Goal: Transaction & Acquisition: Obtain resource

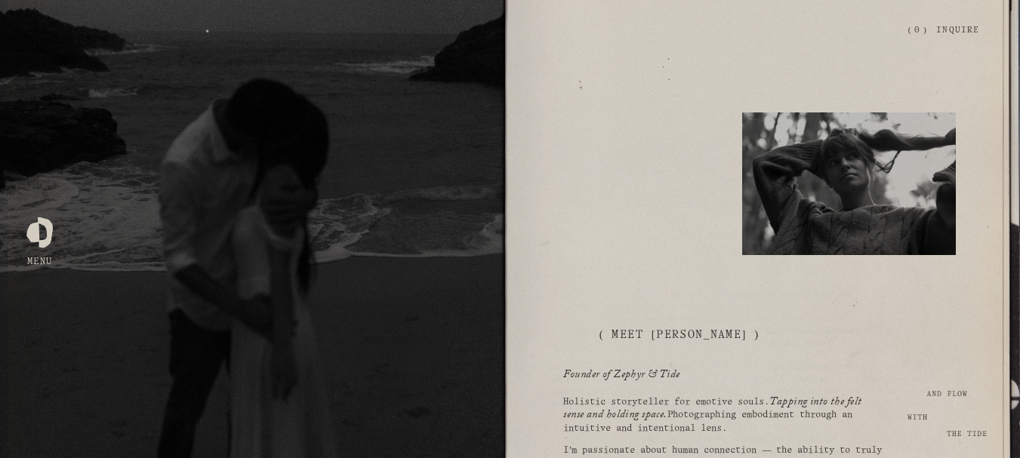
scroll to position [302, 0]
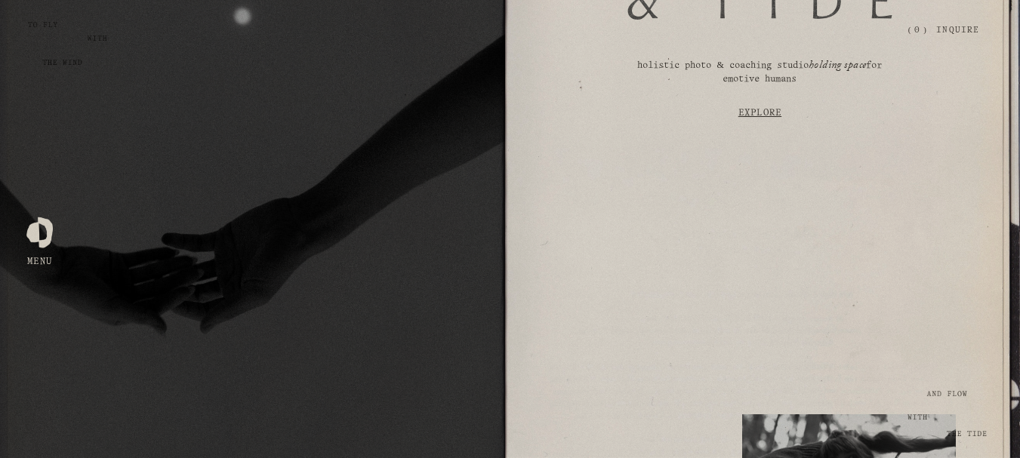
click at [754, 115] on link "Explore" at bounding box center [760, 113] width 428 height 40
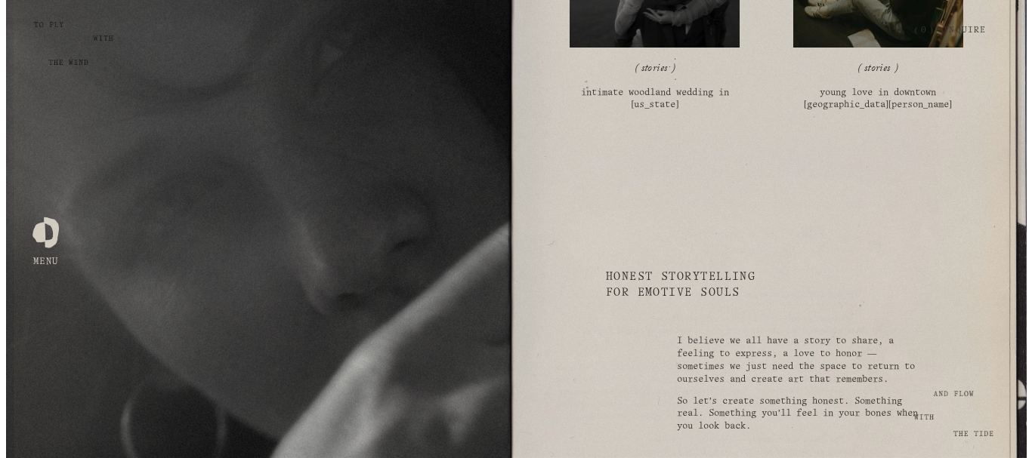
scroll to position [2589, 0]
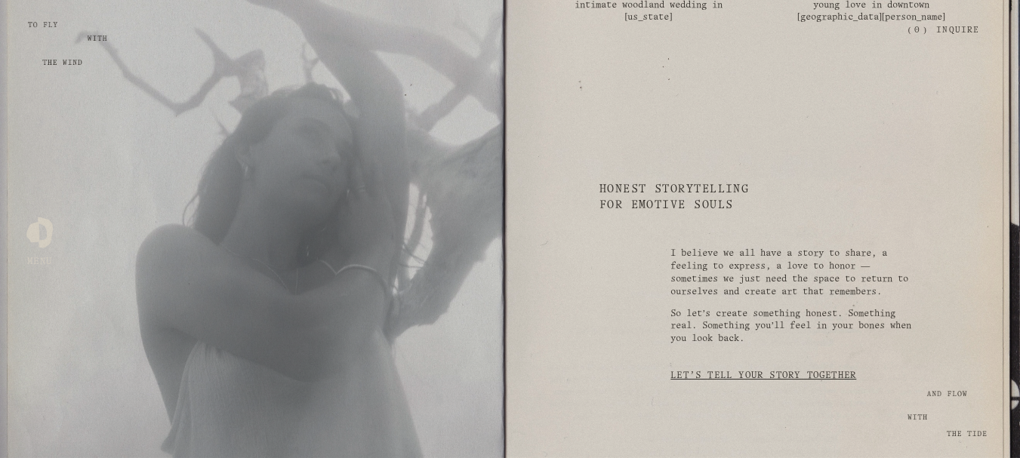
click at [48, 231] on div at bounding box center [39, 229] width 26 height 26
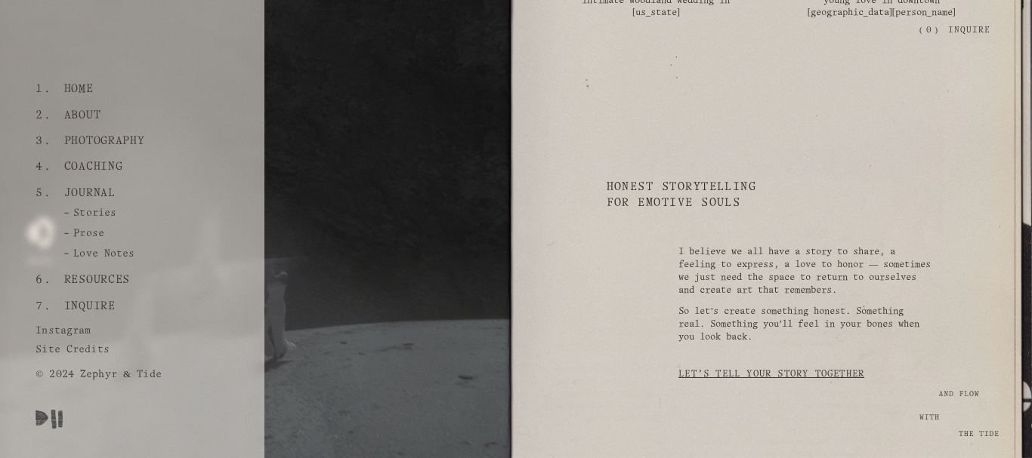
click at [101, 304] on link "Inquire" at bounding box center [89, 307] width 63 height 26
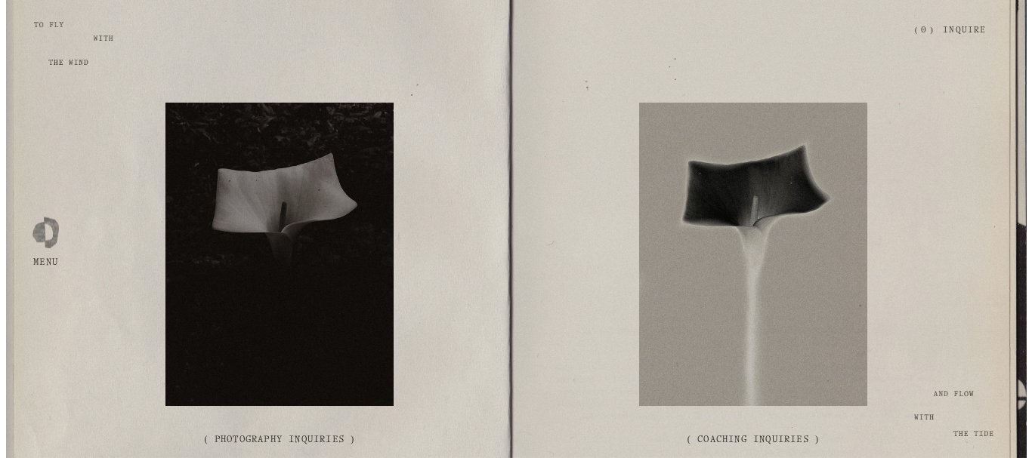
scroll to position [113, 0]
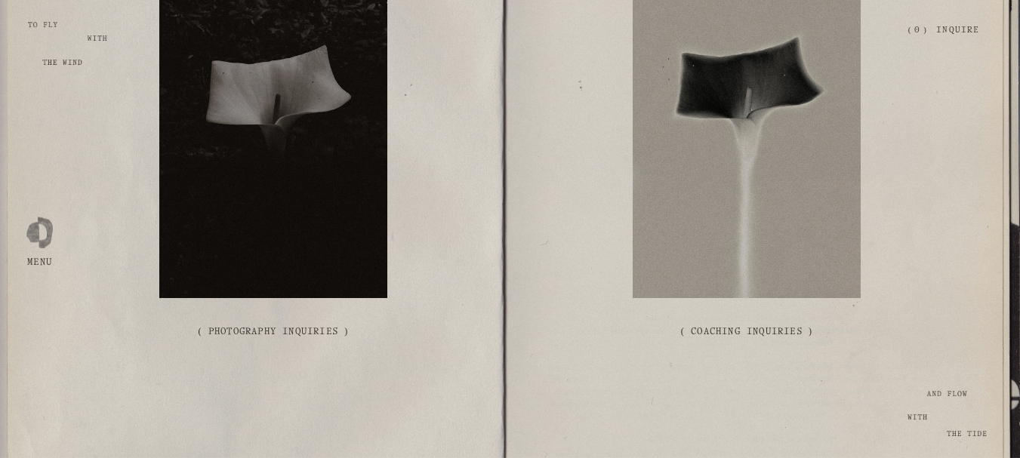
click at [39, 231] on div at bounding box center [39, 229] width 26 height 26
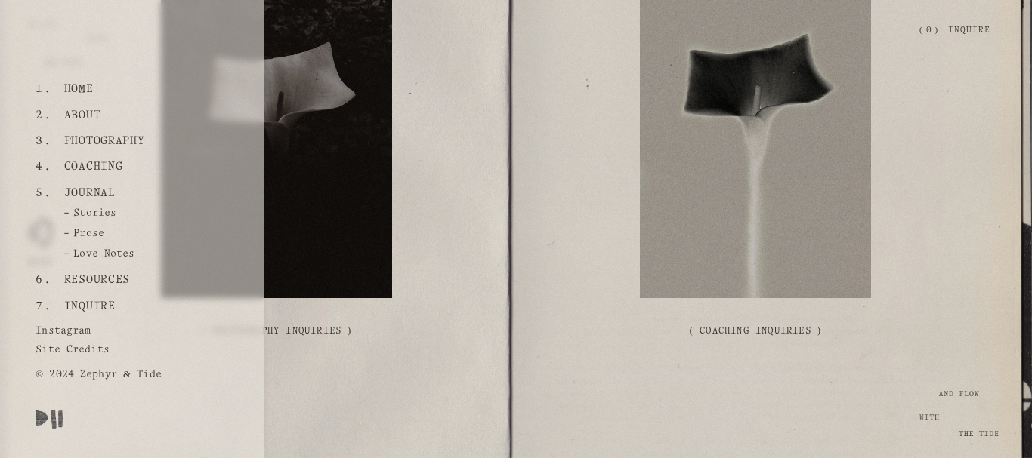
click at [90, 276] on link "Resources" at bounding box center [96, 280] width 77 height 26
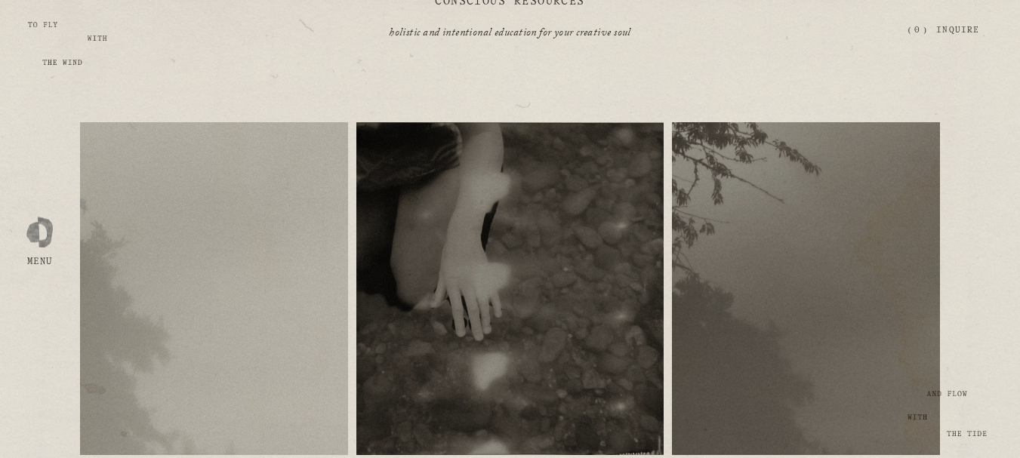
scroll to position [151, 0]
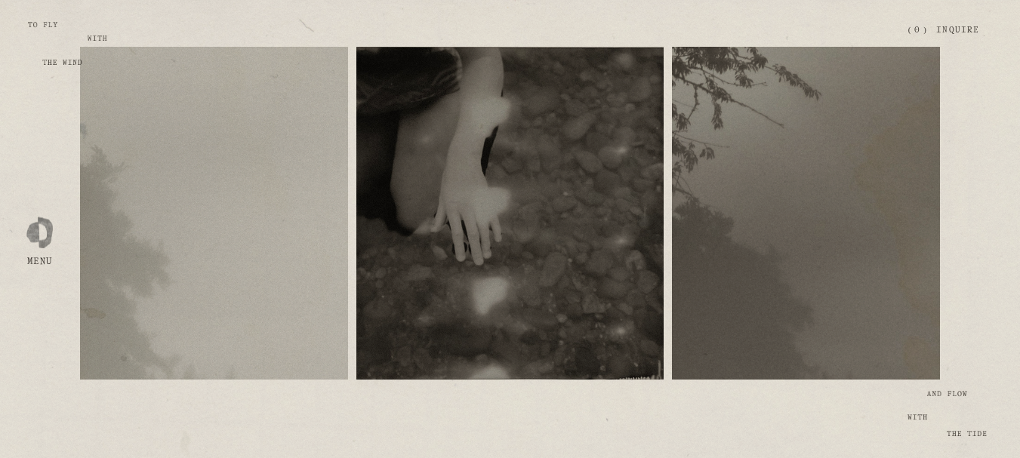
drag, startPoint x: 219, startPoint y: 199, endPoint x: 214, endPoint y: 207, distance: 9.2
click at [217, 202] on div "free resources" at bounding box center [214, 214] width 268 height 334
click at [214, 207] on span "free resources" at bounding box center [214, 203] width 74 height 8
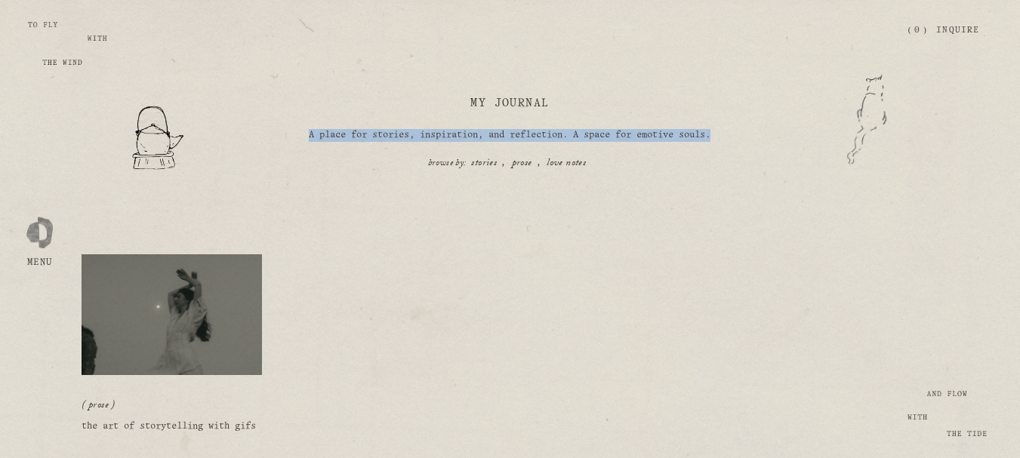
drag, startPoint x: 297, startPoint y: 133, endPoint x: 727, endPoint y: 138, distance: 430.5
click at [727, 138] on p "A place for stories, inspiration, and reflection. A space for emotive souls." at bounding box center [509, 135] width 465 height 13
copy p "A place for stories, inspiration, and reflection. A space for emotive souls."
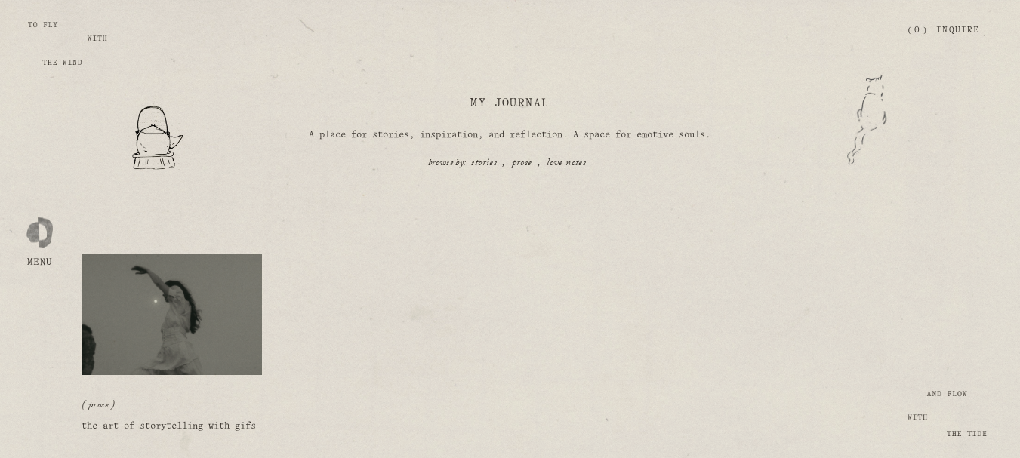
click at [541, 233] on div "prose Cece Torres 1/17/22 prose Cece Torres 1/17/22 the art of storytelling wit…" at bounding box center [510, 352] width 1020 height 276
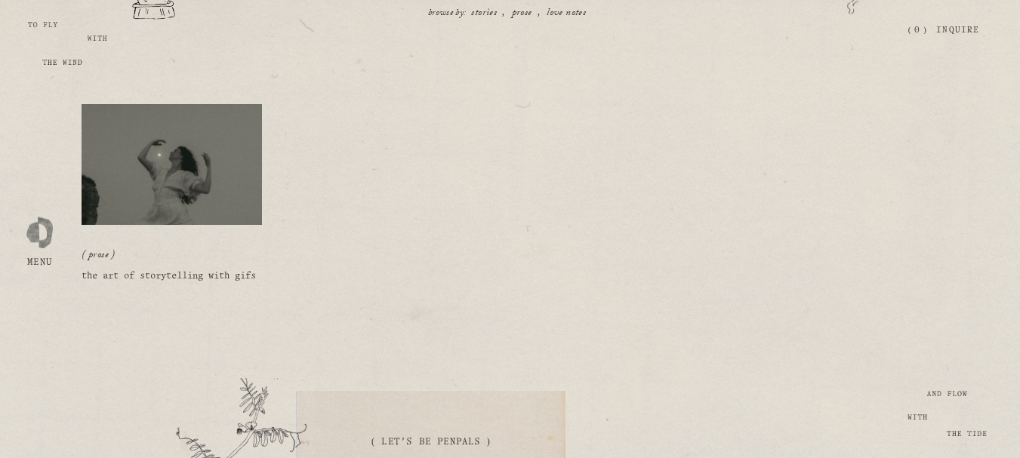
scroll to position [151, 0]
click at [219, 279] on link "the art of storytelling with gifs" at bounding box center [169, 275] width 174 height 8
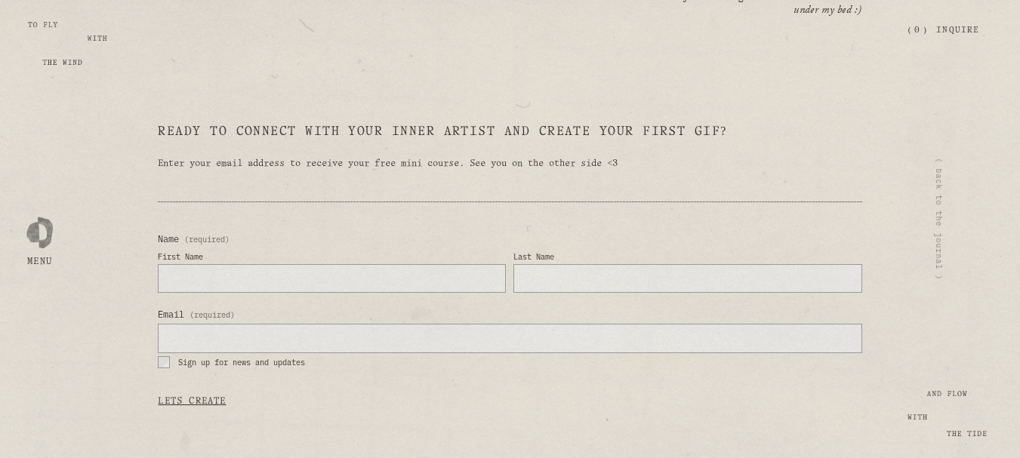
scroll to position [1586, 0]
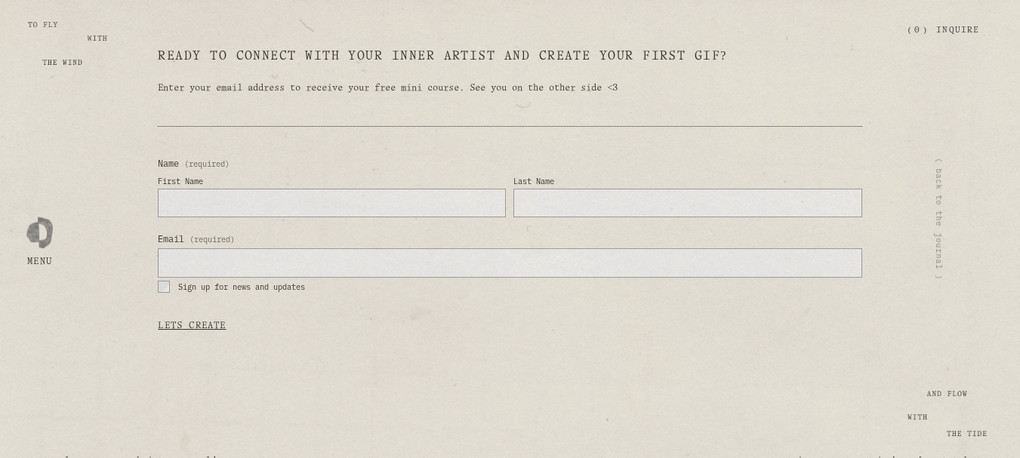
click at [265, 197] on input "First Name" at bounding box center [332, 203] width 348 height 29
type input "*****"
type input "******"
type input "**********"
click at [192, 324] on span "LETS CREATE" at bounding box center [192, 326] width 68 height 8
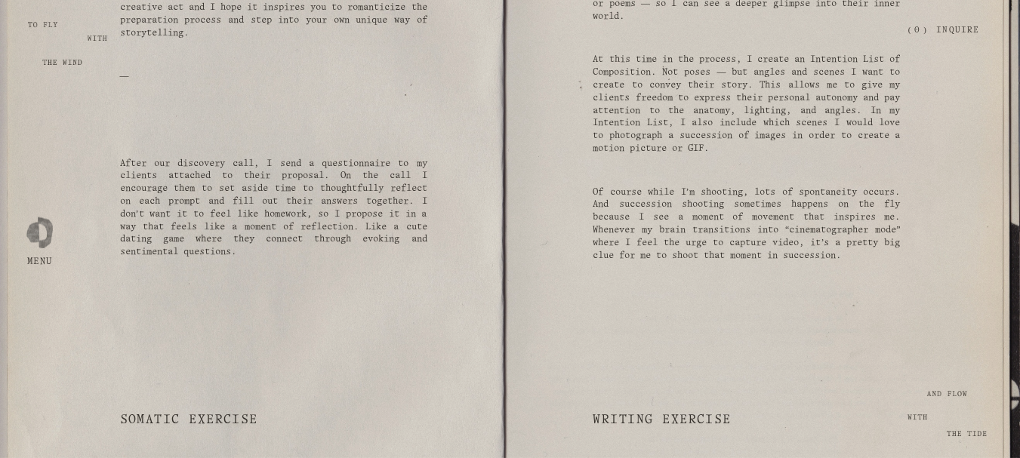
scroll to position [906, 0]
